Goal: Information Seeking & Learning: Learn about a topic

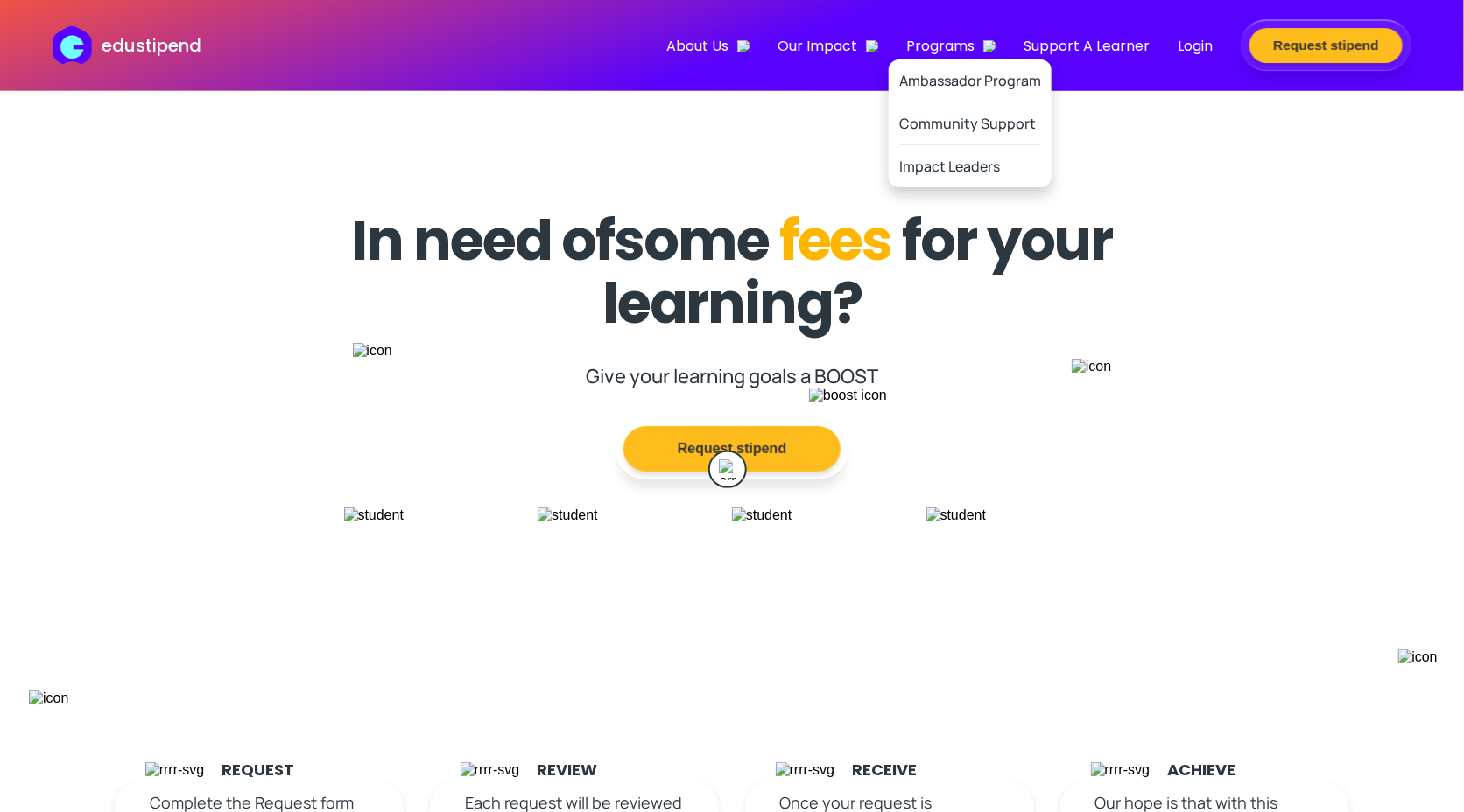
click at [964, 47] on span "Programs" at bounding box center [952, 46] width 90 height 22
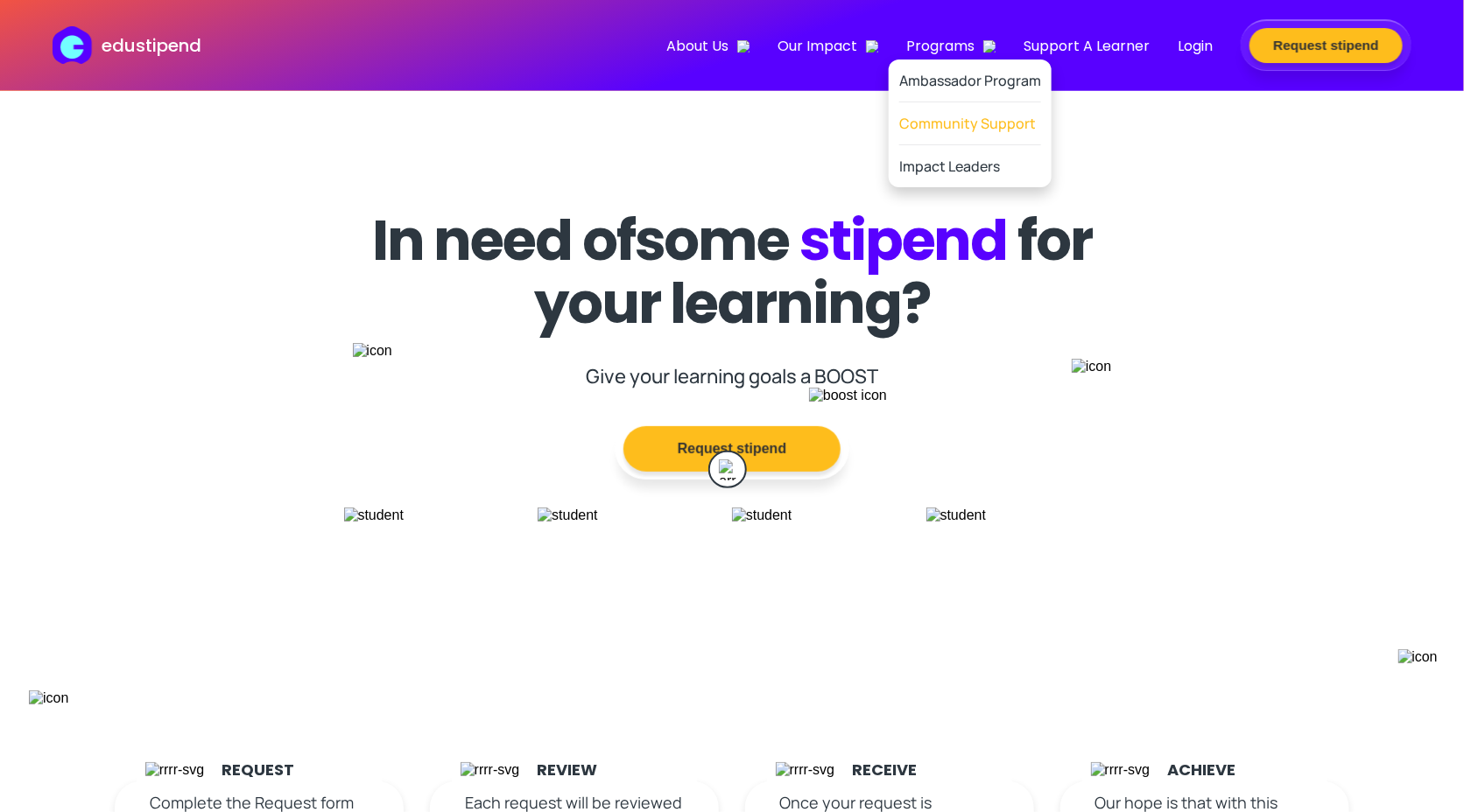
click at [958, 112] on link "Community Support" at bounding box center [970, 123] width 142 height 43
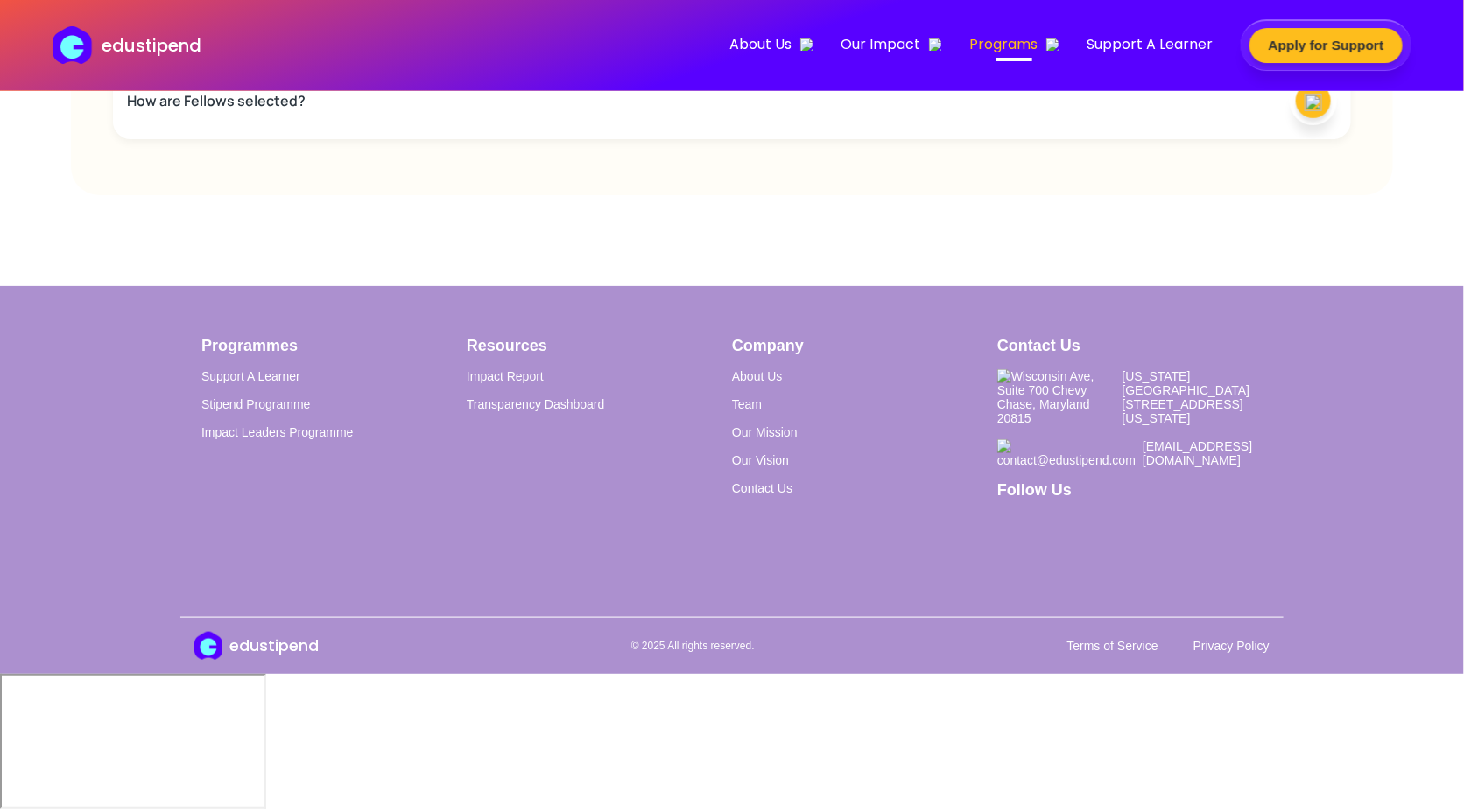
scroll to position [4091, 0]
click at [502, 39] on div "What support do selected Fellows receive?" at bounding box center [731, 1] width 1238 height 77
click at [678, 139] on div "How are Fellows selected?" at bounding box center [731, 100] width 1238 height 77
click at [678, 111] on div "How are Fellows selected?" at bounding box center [731, 72] width 1238 height 77
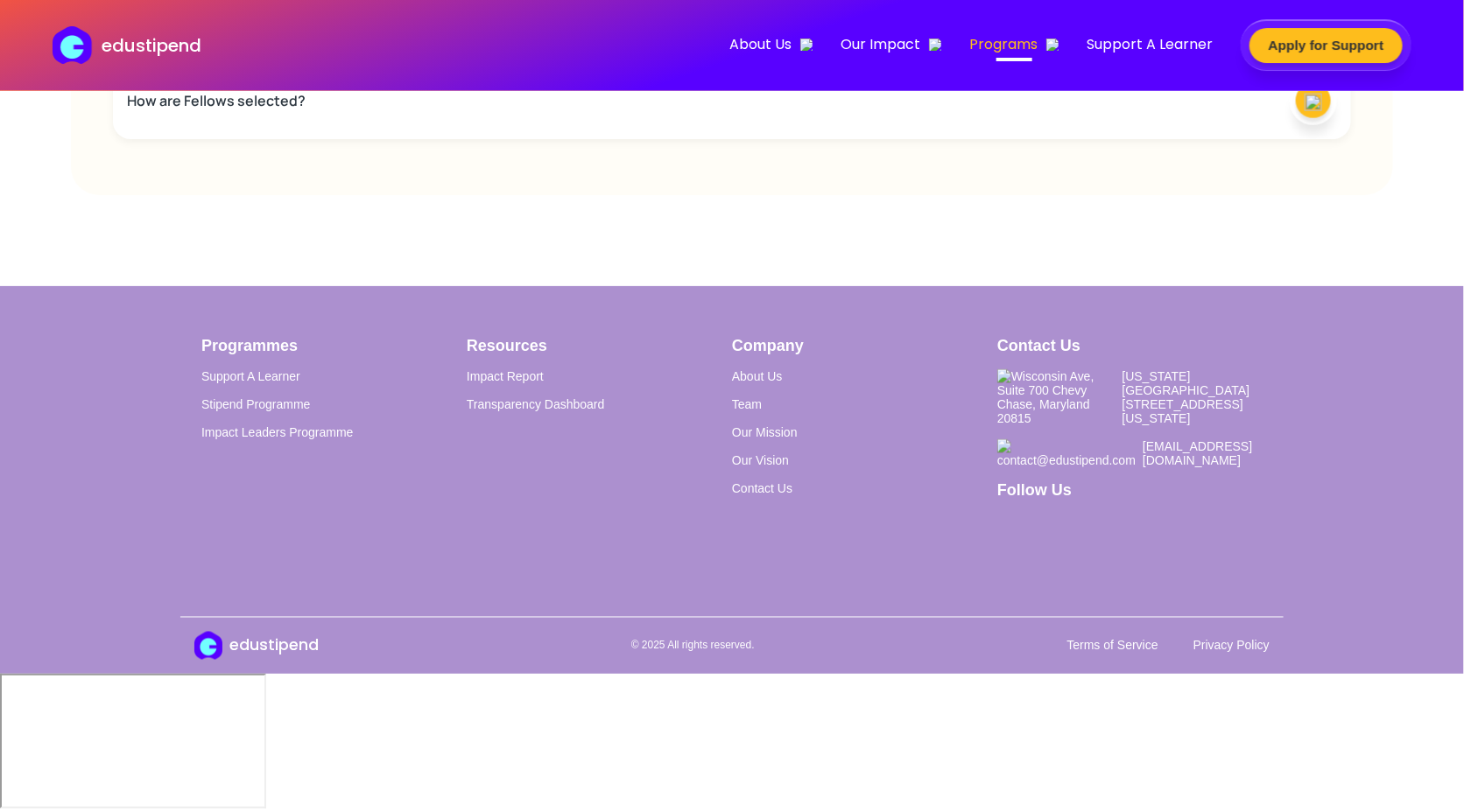
scroll to position [4027, 0]
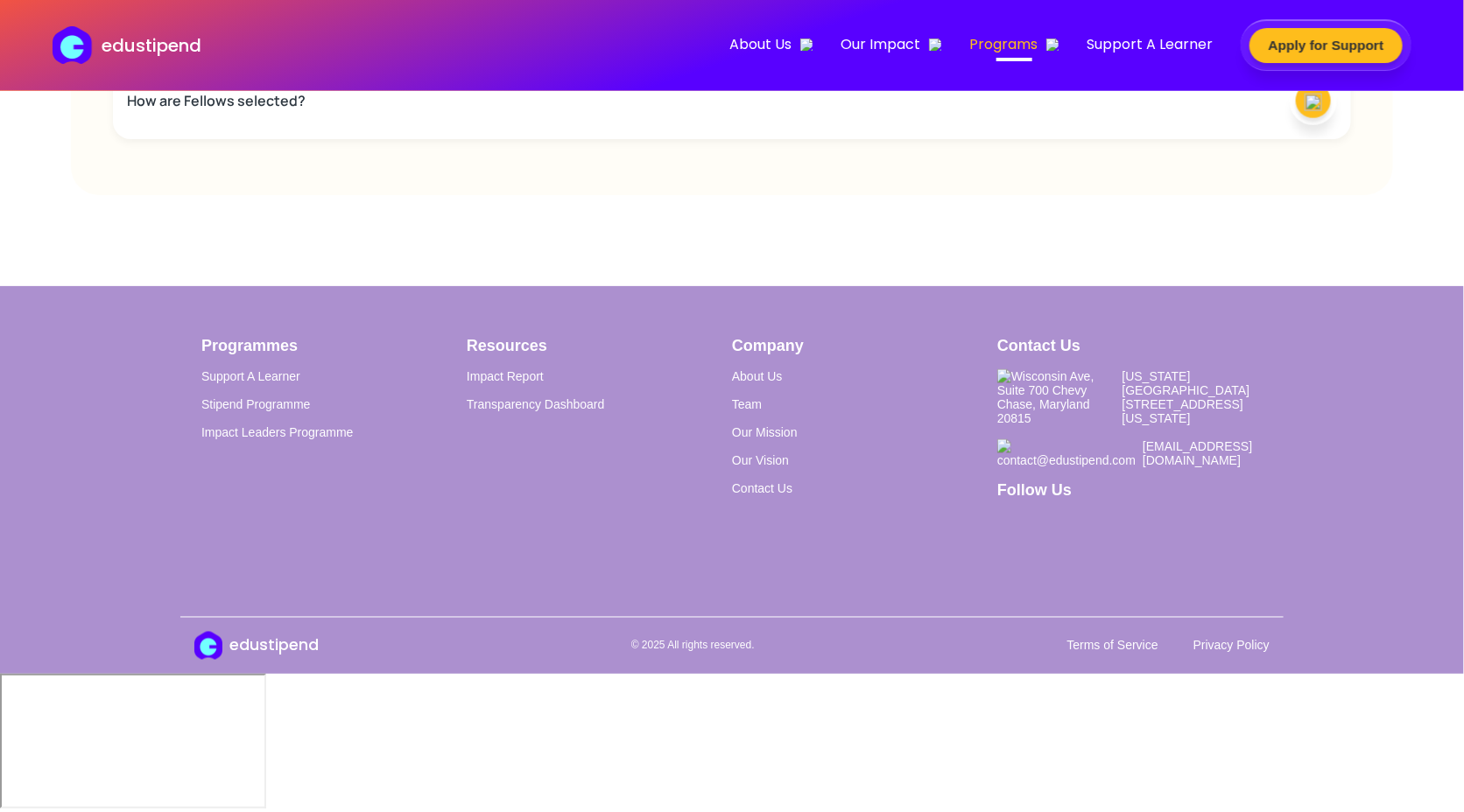
click at [877, 39] on div "What support do selected Fellows receive?" at bounding box center [731, 1] width 1238 height 77
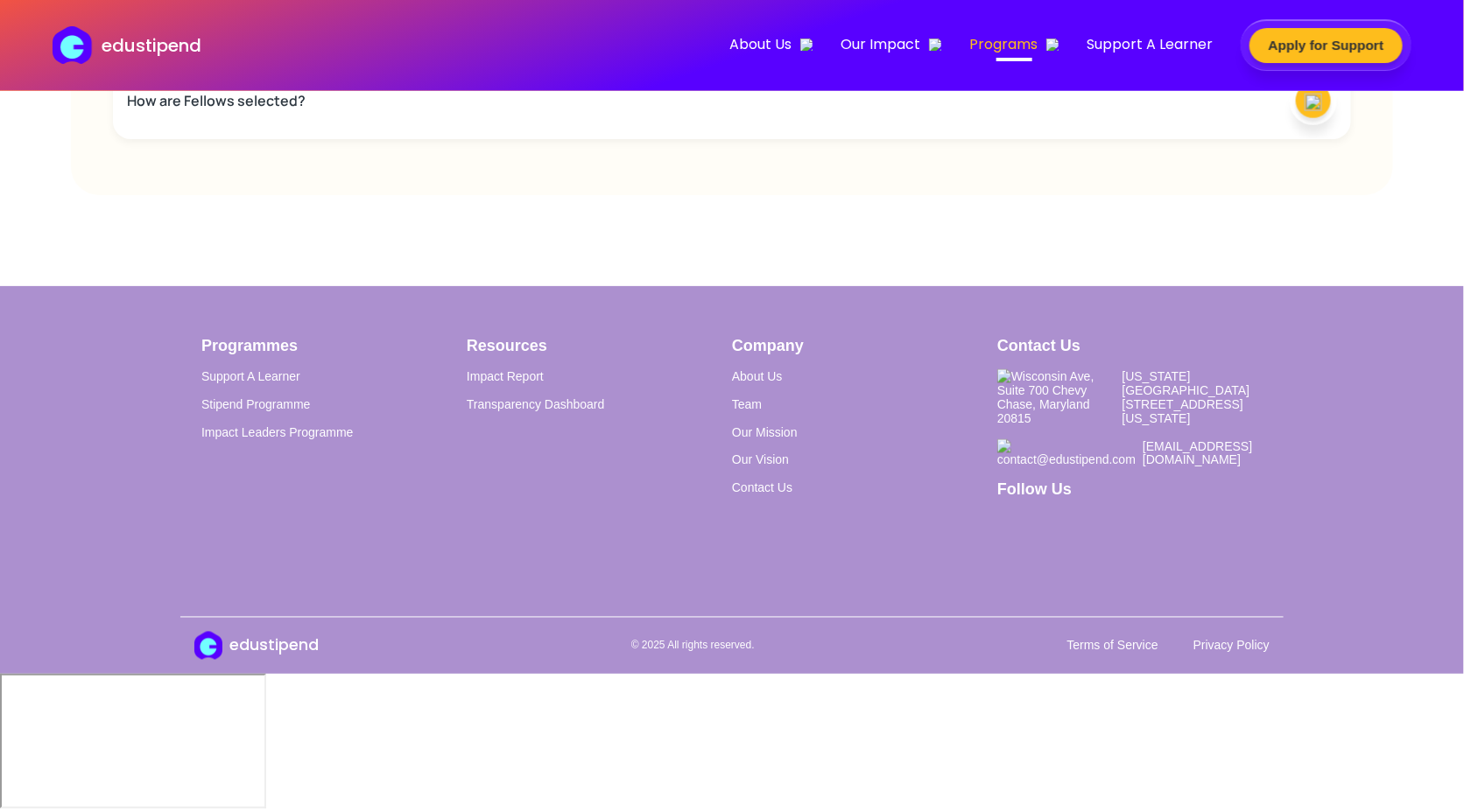
scroll to position [4322, 0]
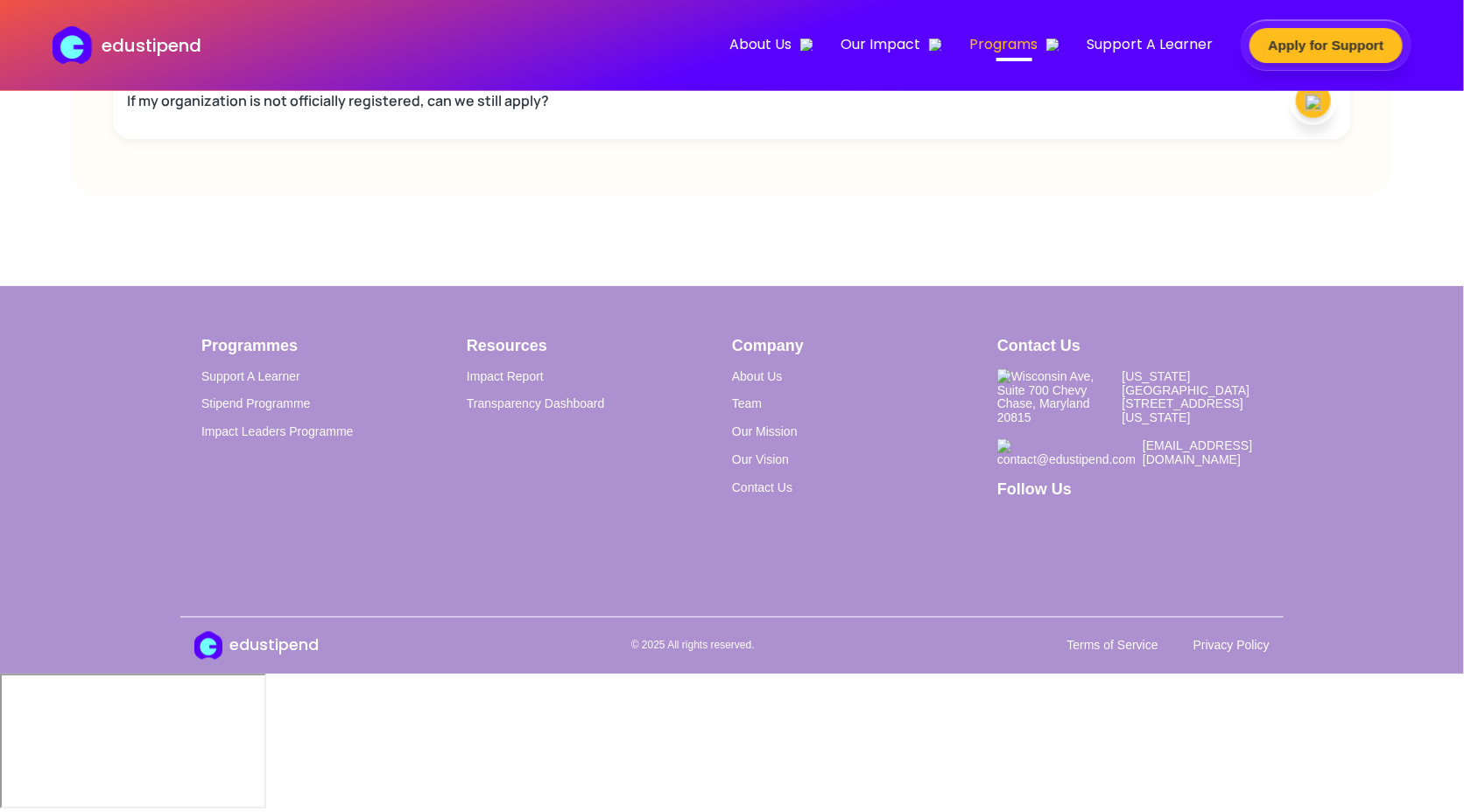
scroll to position [4670, 0]
click at [518, 39] on div "How and when will I know the result?" at bounding box center [731, 1] width 1238 height 77
click at [496, 111] on h3 "If my organization is not officially registered, can we still apply?" at bounding box center [338, 100] width 422 height 19
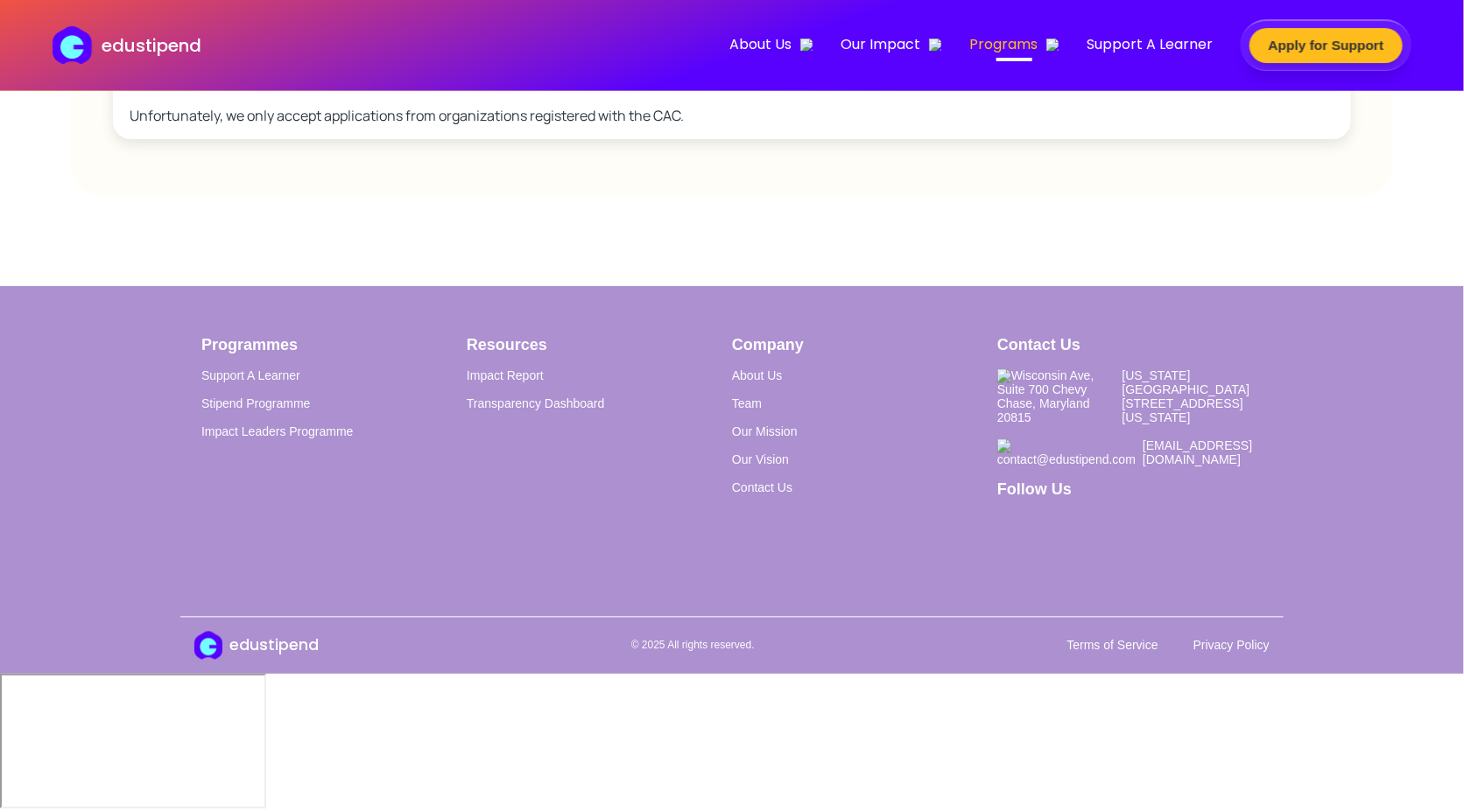
click at [496, 62] on h3 "If my organization is not officially registered, can we still apply?" at bounding box center [338, 52] width 422 height 19
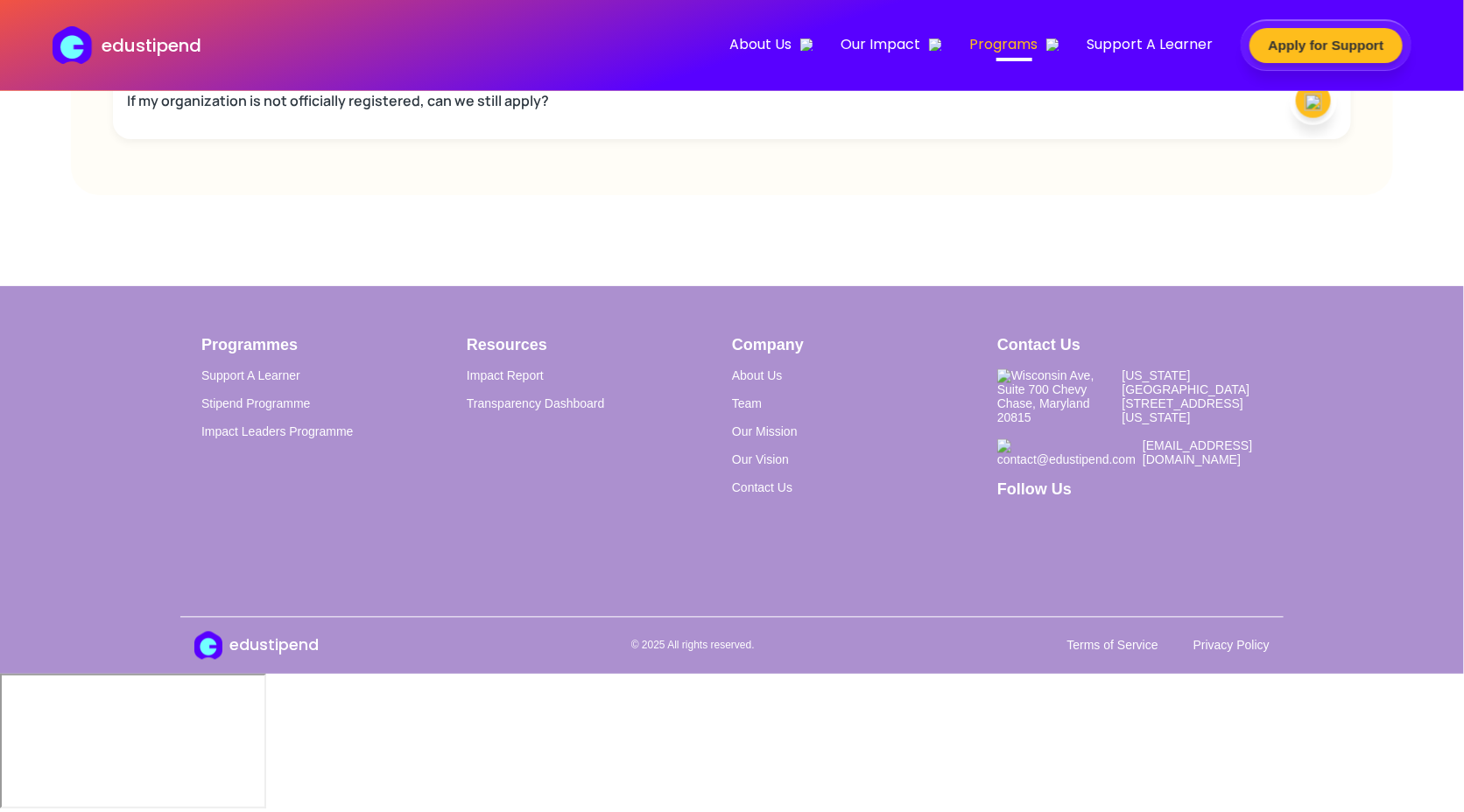
scroll to position [4552, 0]
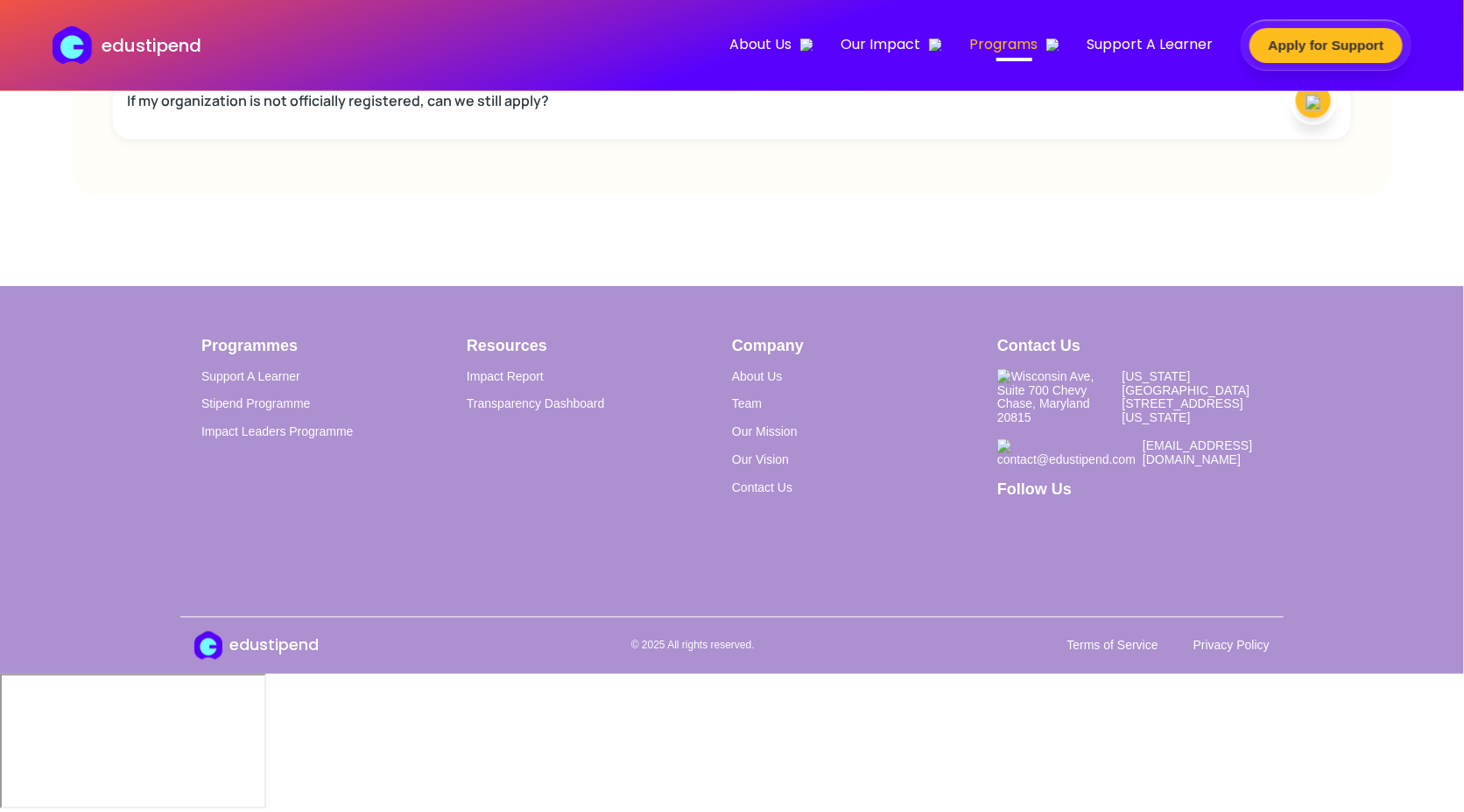
scroll to position [4291, 0]
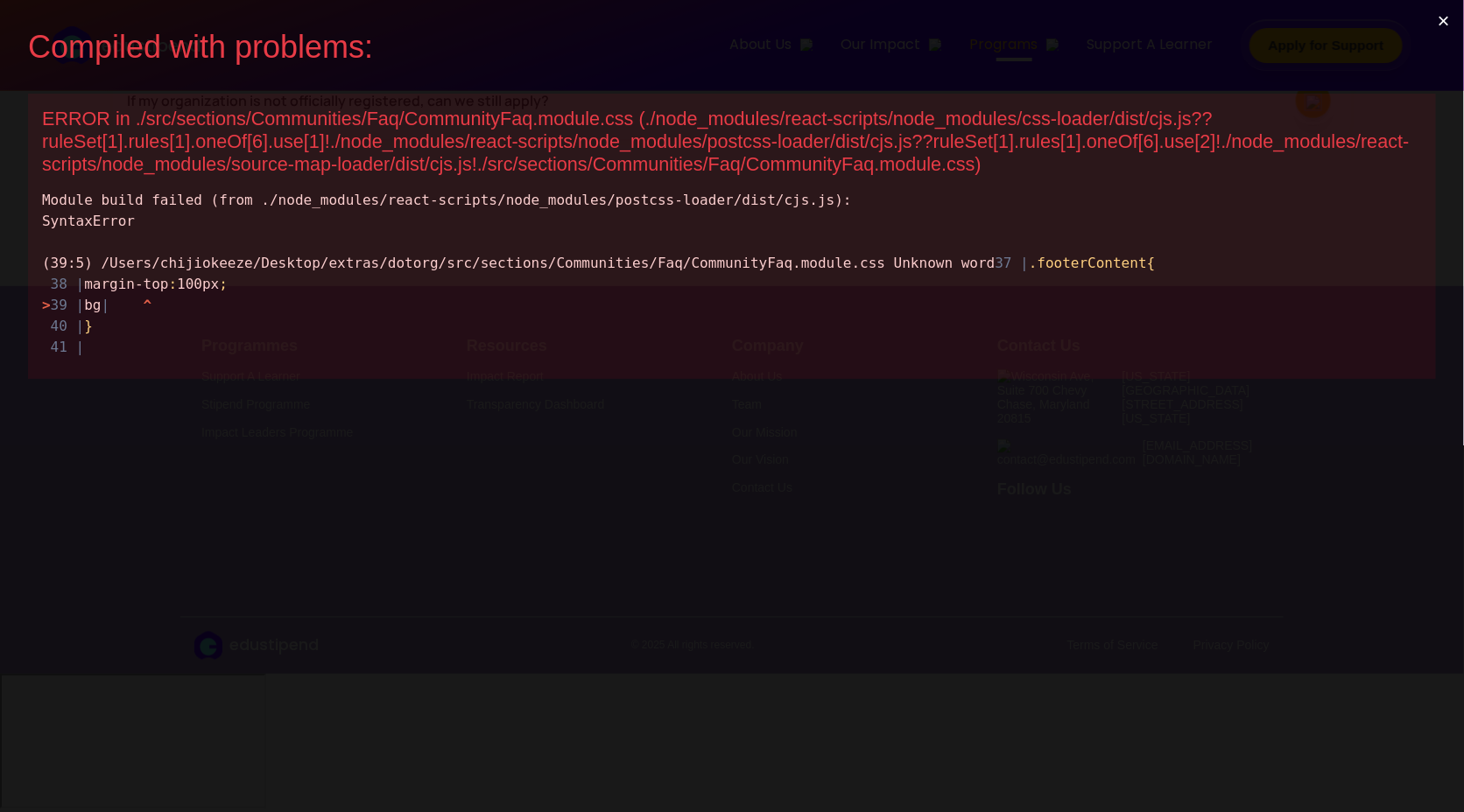
scroll to position [0, 0]
